Goal: Information Seeking & Learning: Learn about a topic

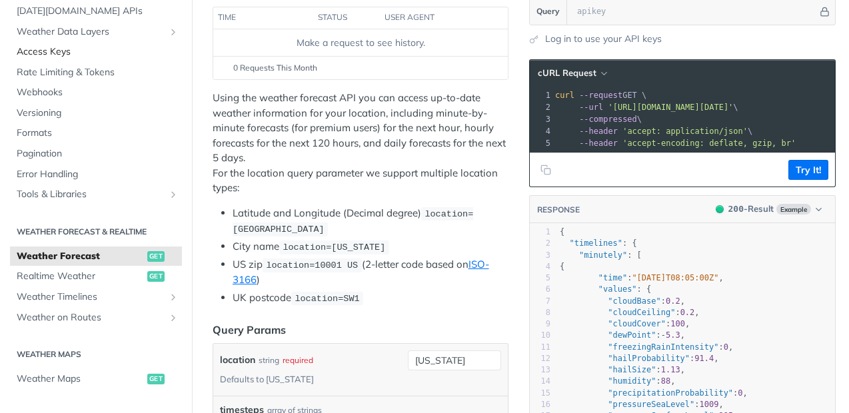
scroll to position [44, 0]
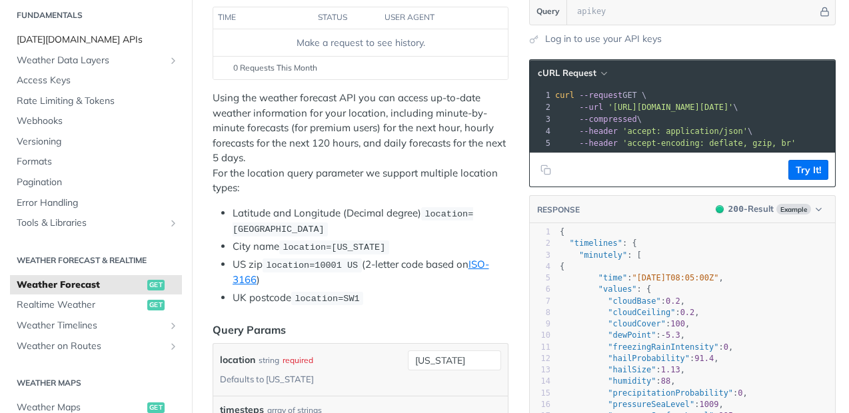
click at [117, 43] on span "[DATE][DOMAIN_NAME] APIs" at bounding box center [98, 39] width 162 height 13
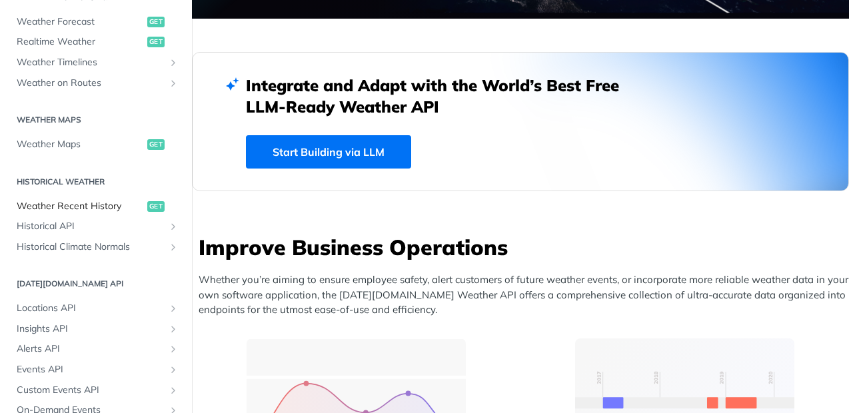
scroll to position [306, 0]
click at [73, 19] on span "Weather Forecast" at bounding box center [80, 23] width 127 height 13
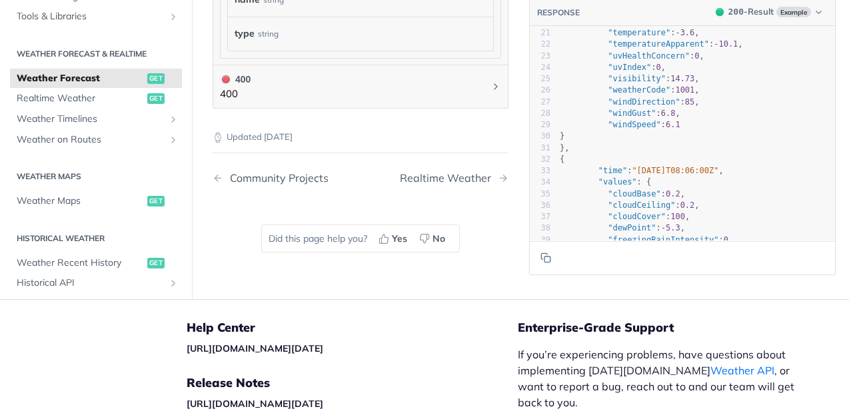
scroll to position [119, 0]
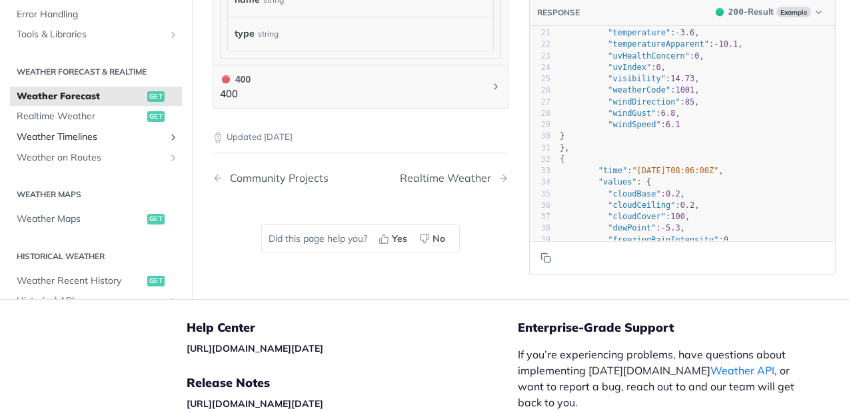
click at [119, 127] on link "Weather Timelines" at bounding box center [96, 137] width 172 height 20
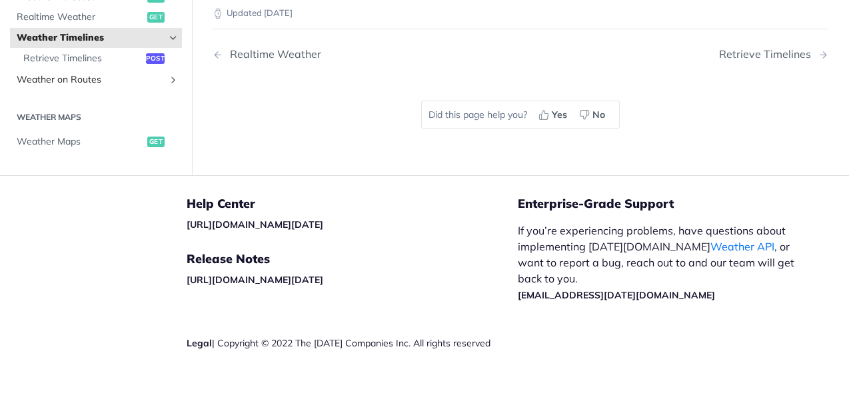
scroll to position [95, 0]
click at [117, 57] on span "Retrieve Timelines" at bounding box center [82, 57] width 119 height 13
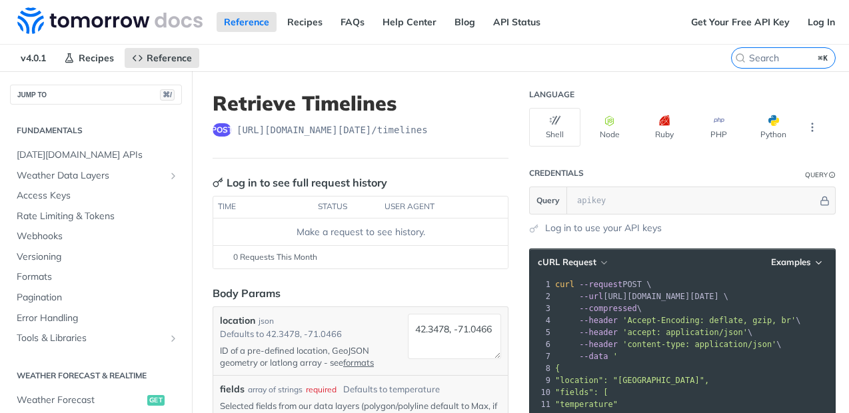
click at [69, 129] on h2 "Fundamentals" at bounding box center [96, 131] width 172 height 12
click at [69, 153] on span "[DATE][DOMAIN_NAME] APIs" at bounding box center [98, 155] width 162 height 13
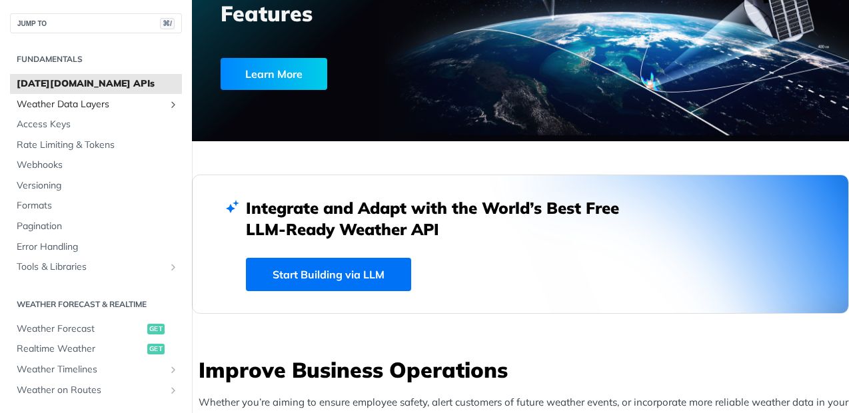
click at [78, 105] on span "Weather Data Layers" at bounding box center [91, 104] width 148 height 13
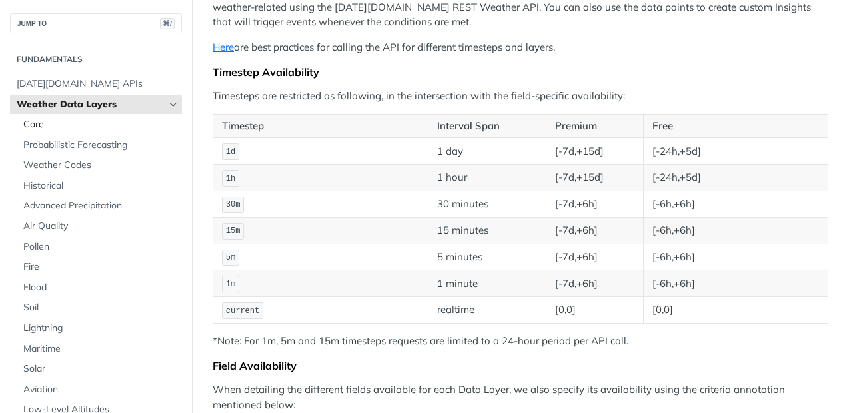
click at [53, 128] on span "Core" at bounding box center [100, 124] width 155 height 13
